Goal: Check status

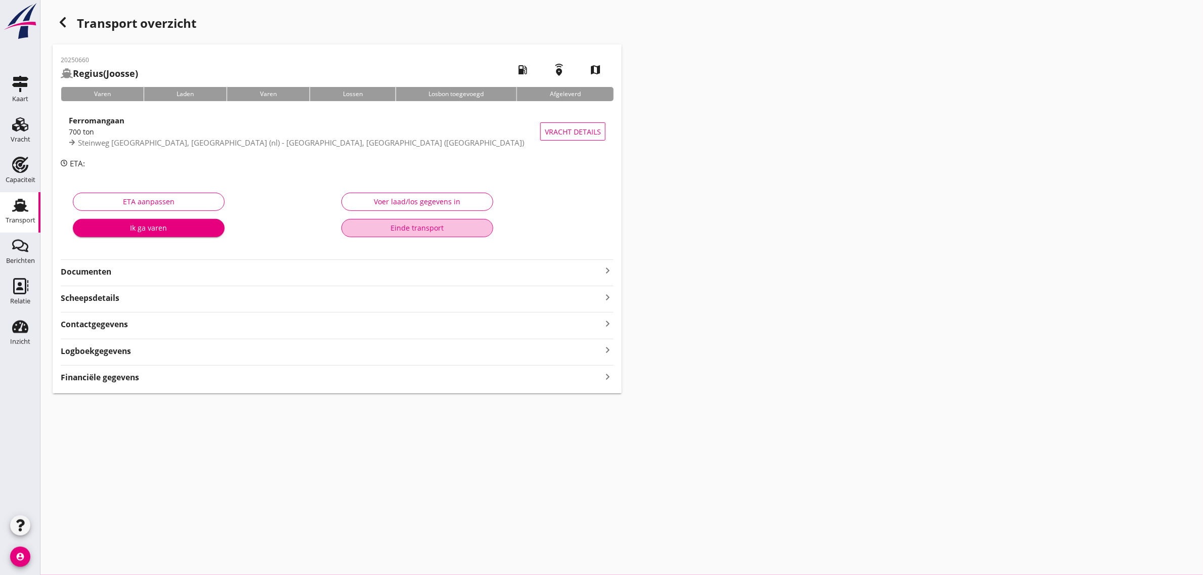
click at [443, 228] on div "Einde transport" at bounding box center [417, 228] width 135 height 11
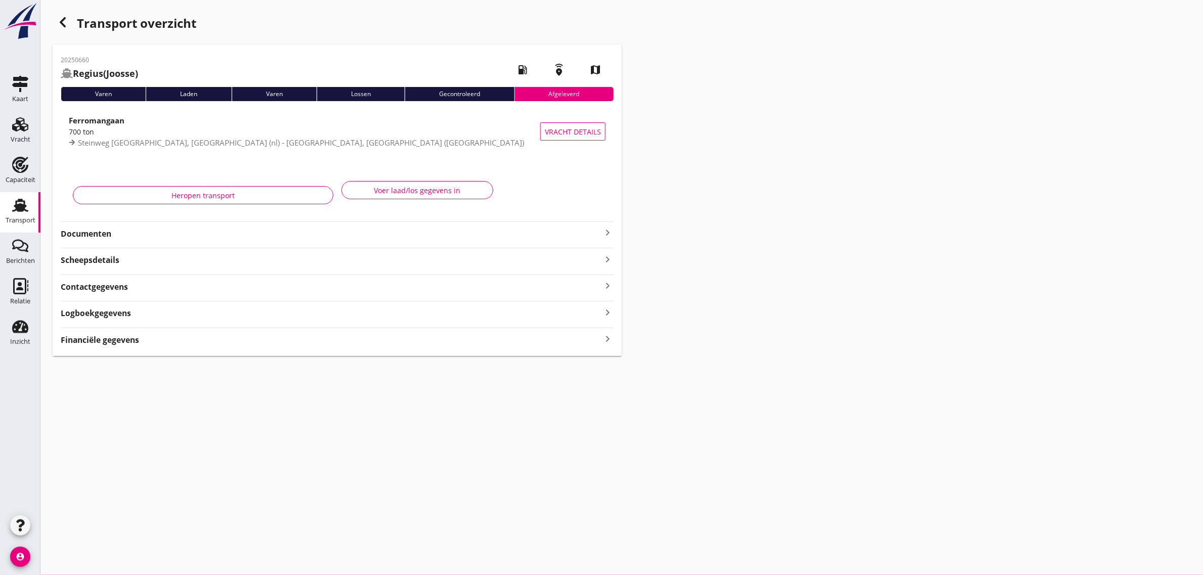
click at [66, 24] on icon "button" at bounding box center [63, 22] width 12 height 12
